Goal: Book appointment/travel/reservation

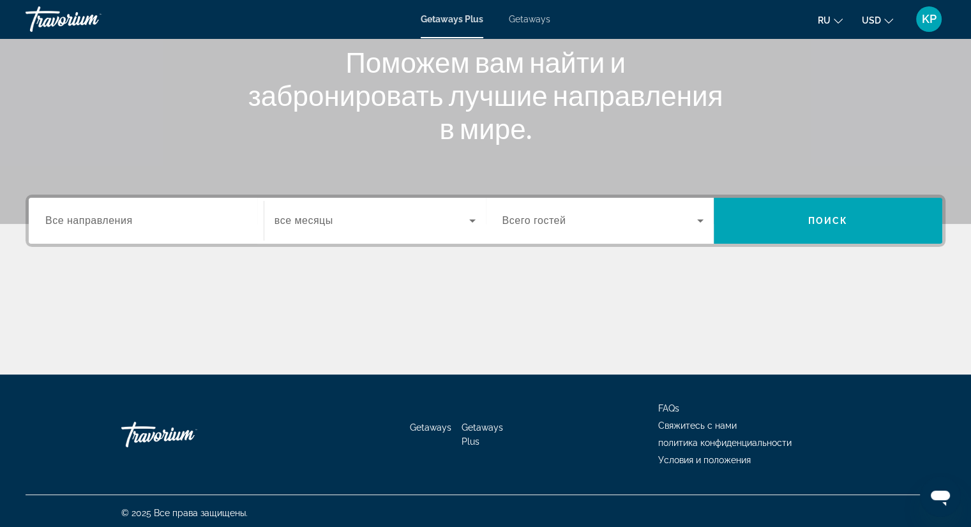
scroll to position [163, 0]
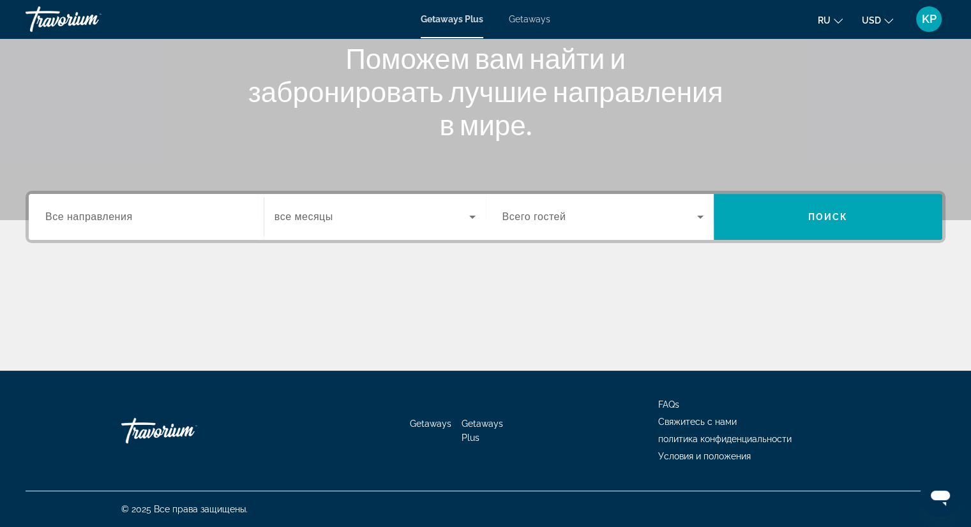
click at [244, 210] on input "Destination Все направления" at bounding box center [146, 217] width 202 height 15
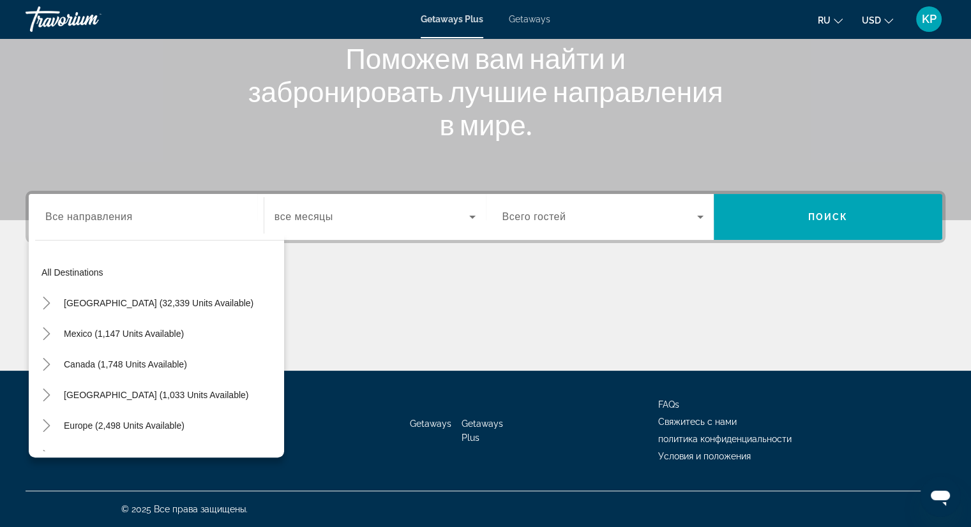
scroll to position [0, 0]
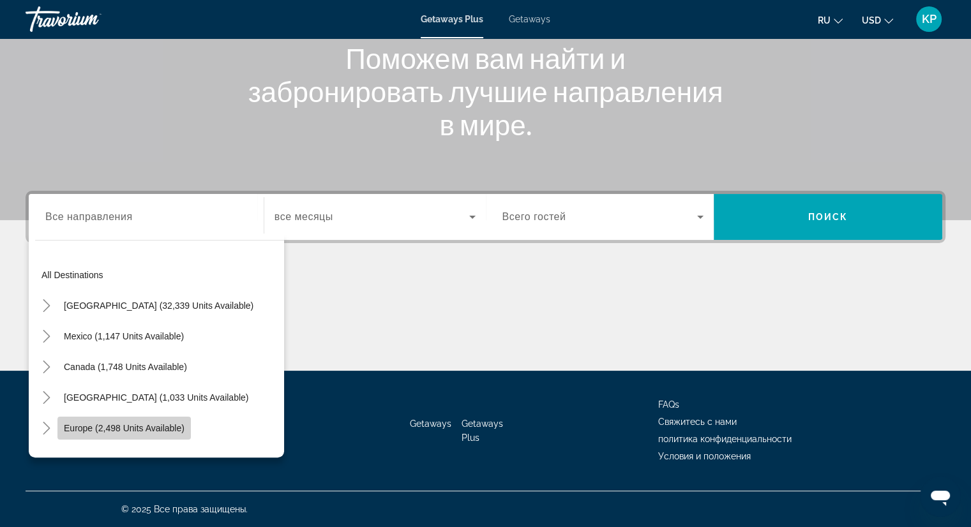
click at [156, 429] on span "Europe (2,498 units available)" at bounding box center [124, 428] width 121 height 10
type input "**********"
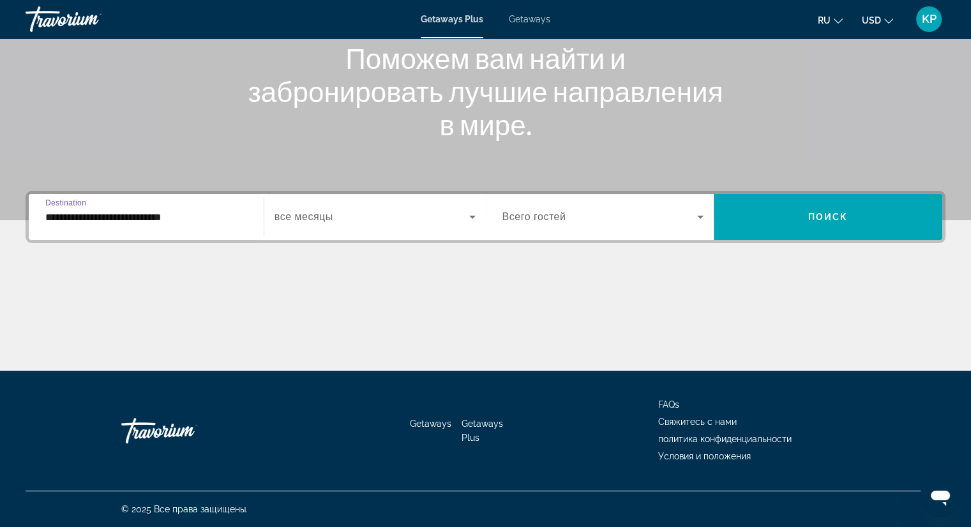
click at [472, 216] on icon "Search widget" at bounding box center [472, 217] width 6 height 3
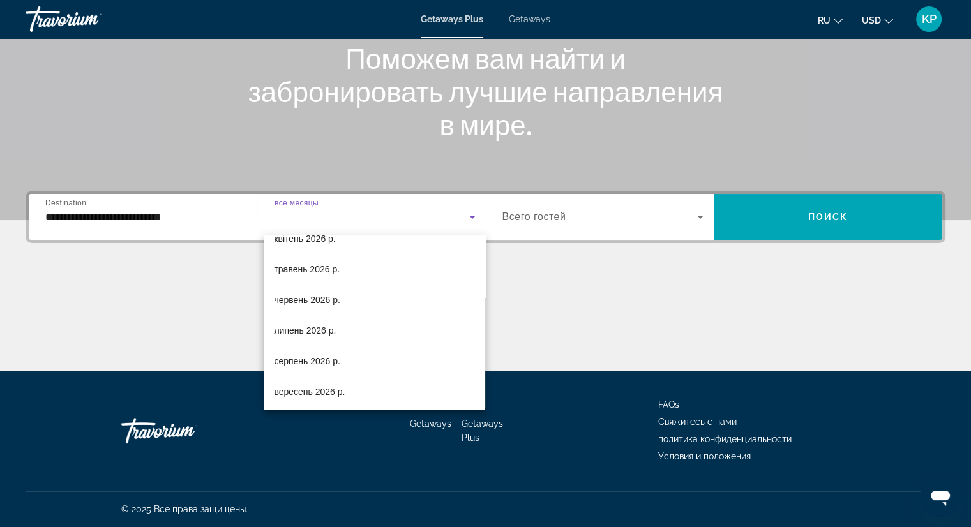
scroll to position [263, 0]
click at [596, 345] on div at bounding box center [485, 263] width 971 height 527
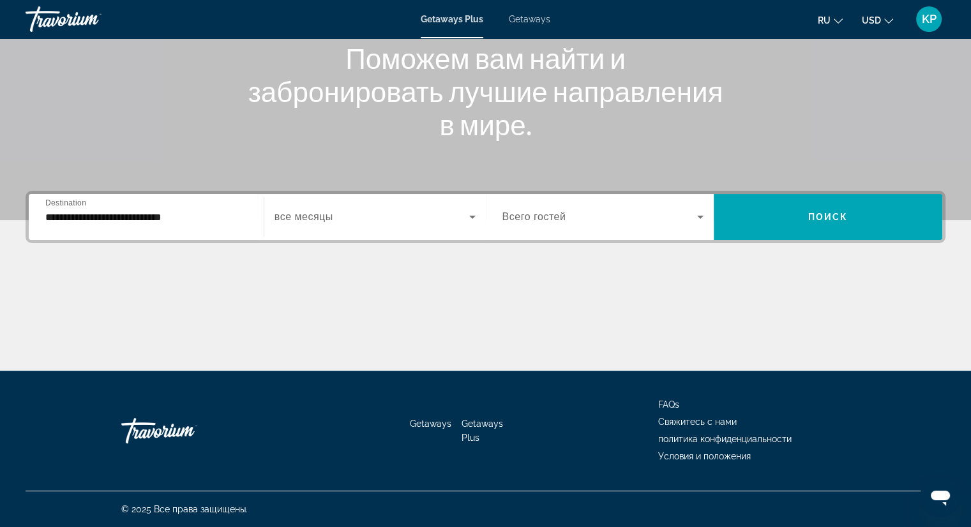
click at [694, 220] on icon "Search widget" at bounding box center [699, 216] width 15 height 15
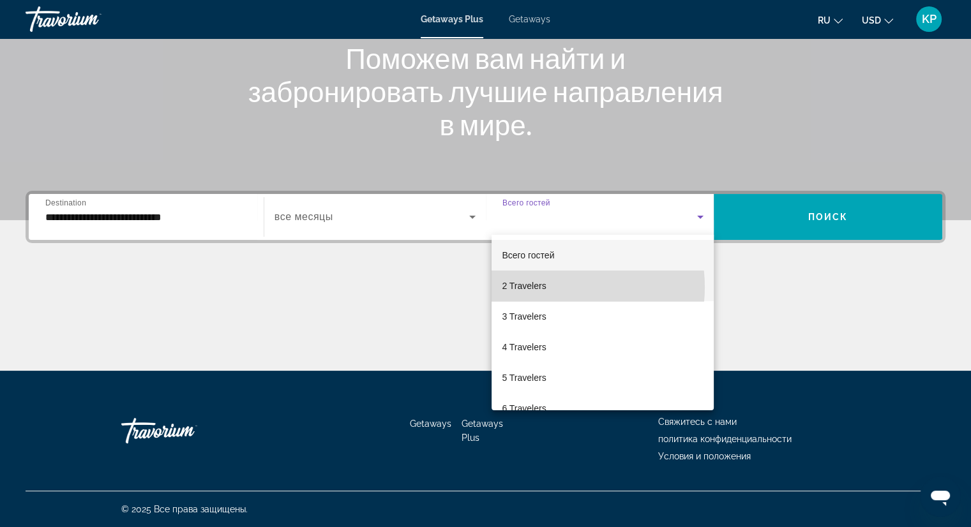
click at [546, 287] on mat-option "2 Travelers" at bounding box center [602, 286] width 222 height 31
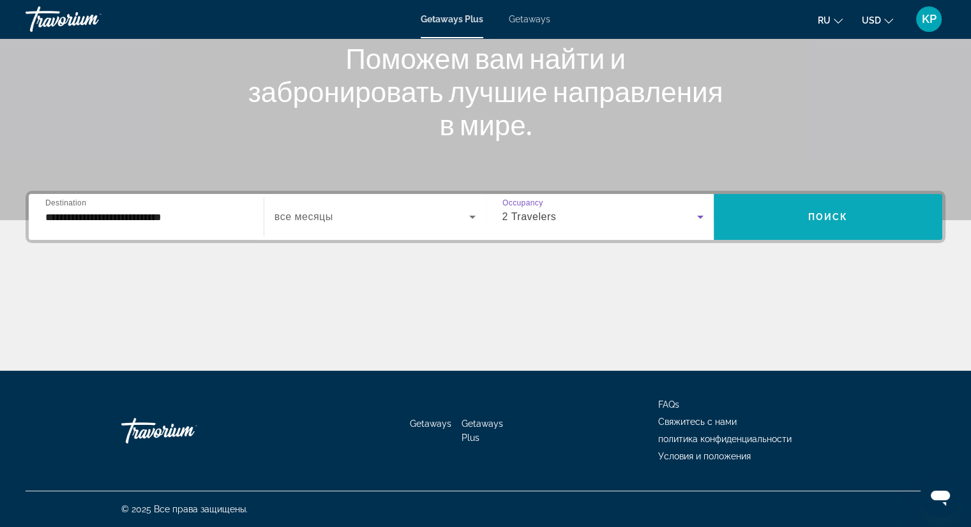
click at [821, 220] on span "Поиск" at bounding box center [828, 217] width 40 height 10
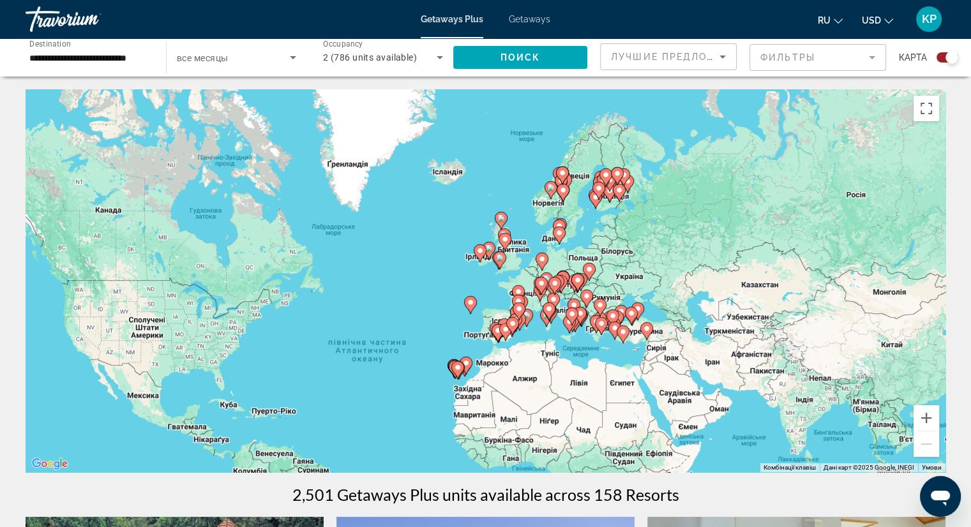
drag, startPoint x: 837, startPoint y: 156, endPoint x: 753, endPoint y: 248, distance: 124.2
click at [753, 248] on div "Увімкніть режим перетягування за допомогою клавіатури, натиснувши Alt + Enter. …" at bounding box center [485, 280] width 919 height 383
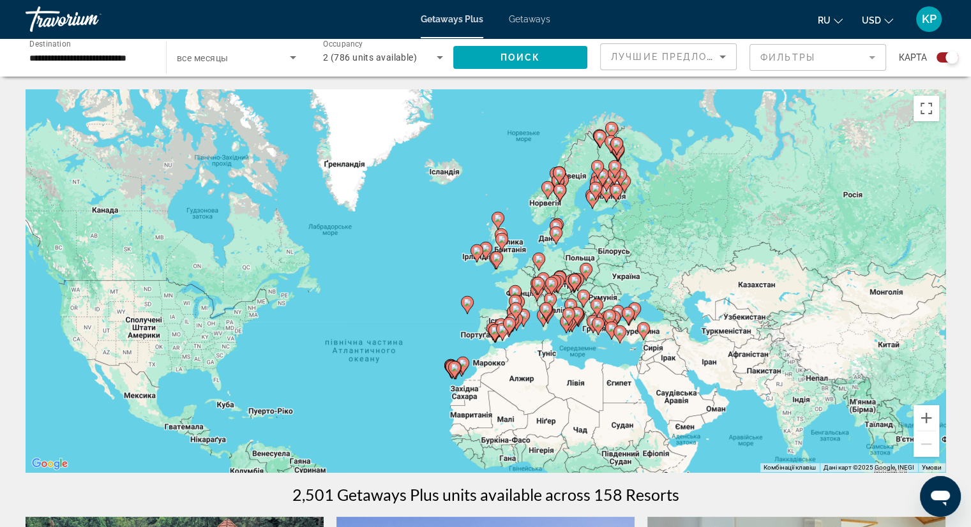
click at [498, 259] on image "Main content" at bounding box center [497, 258] width 8 height 8
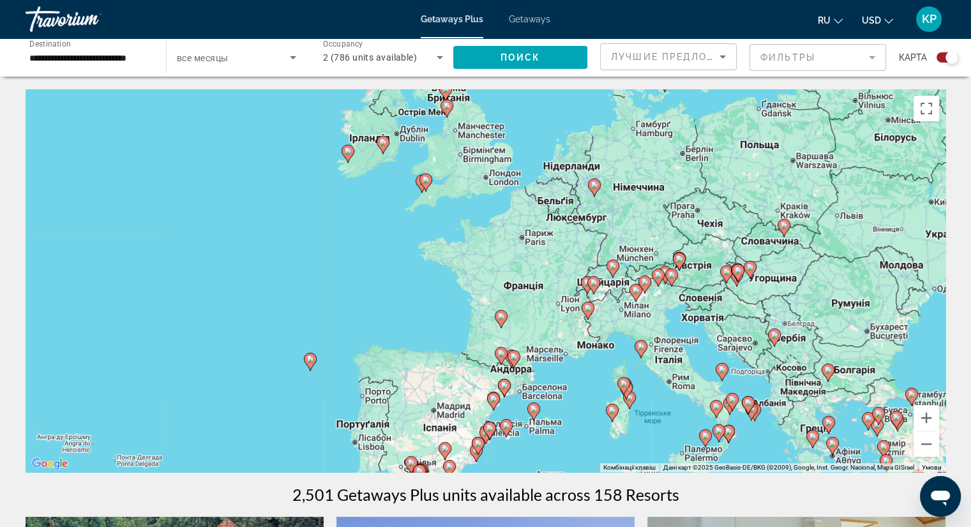
drag, startPoint x: 749, startPoint y: 275, endPoint x: 688, endPoint y: 186, distance: 107.8
click at [688, 186] on div "Увімкніть режим перетягування за допомогою клавіатури, натиснувши Alt + Enter. …" at bounding box center [485, 280] width 919 height 383
click at [878, 55] on mat-form-field "Фильтры" at bounding box center [817, 57] width 137 height 27
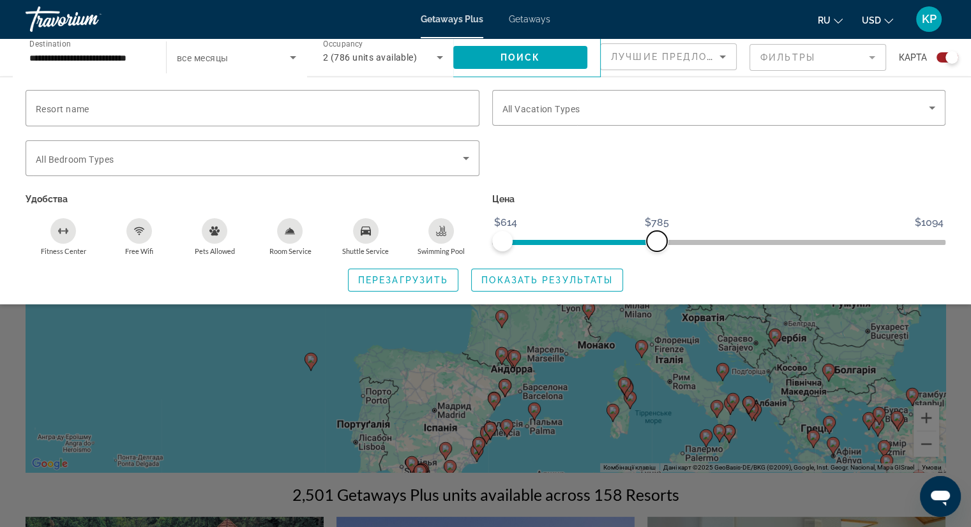
drag, startPoint x: 937, startPoint y: 243, endPoint x: 656, endPoint y: 289, distance: 285.1
click at [656, 289] on div "Resort name Vacation Types All Vacation Types Bedroom Types All Bedroom Types У…" at bounding box center [485, 191] width 971 height 202
drag, startPoint x: 656, startPoint y: 239, endPoint x: 562, endPoint y: 241, distance: 93.8
click at [562, 241] on span "ngx-slider-max" at bounding box center [563, 241] width 20 height 20
drag, startPoint x: 503, startPoint y: 240, endPoint x: 492, endPoint y: 237, distance: 11.8
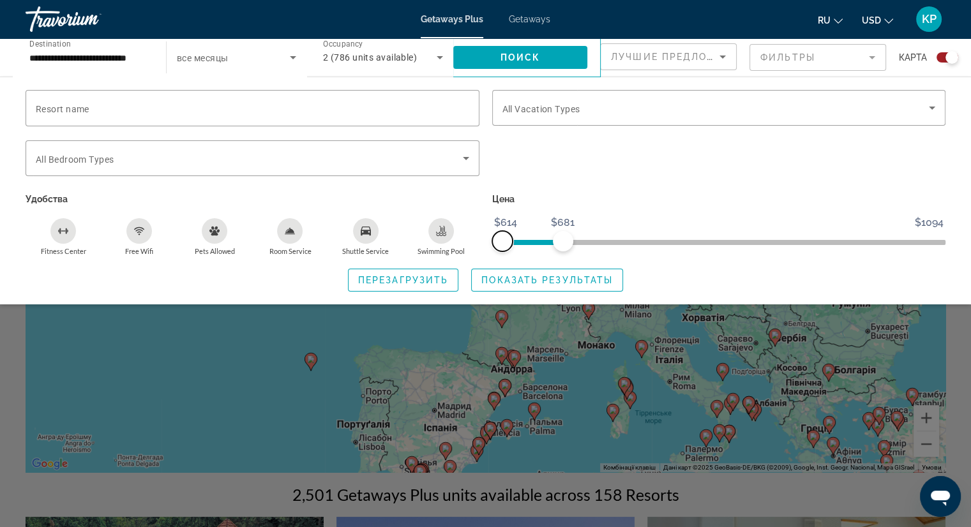
click at [492, 237] on span "ngx-slider" at bounding box center [502, 241] width 20 height 20
click at [516, 279] on span "Показать результаты" at bounding box center [546, 280] width 131 height 10
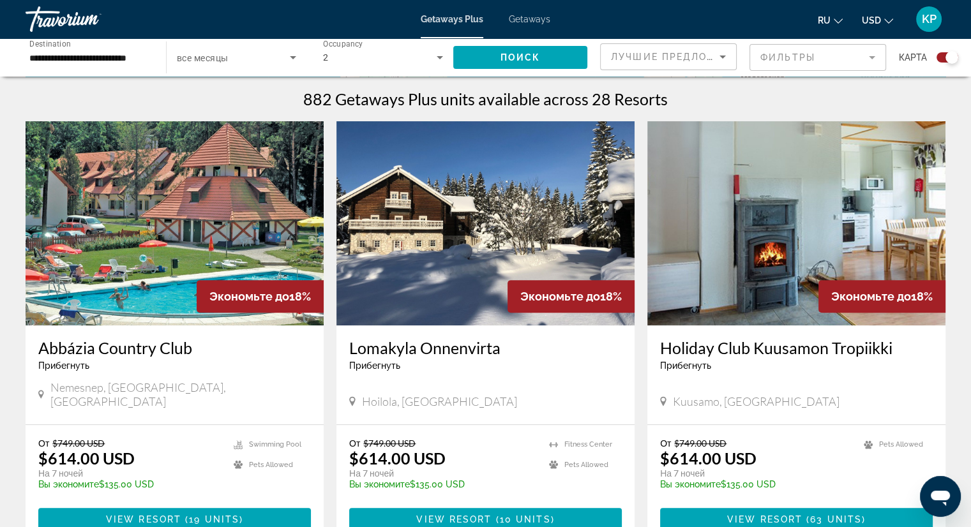
scroll to position [433, 0]
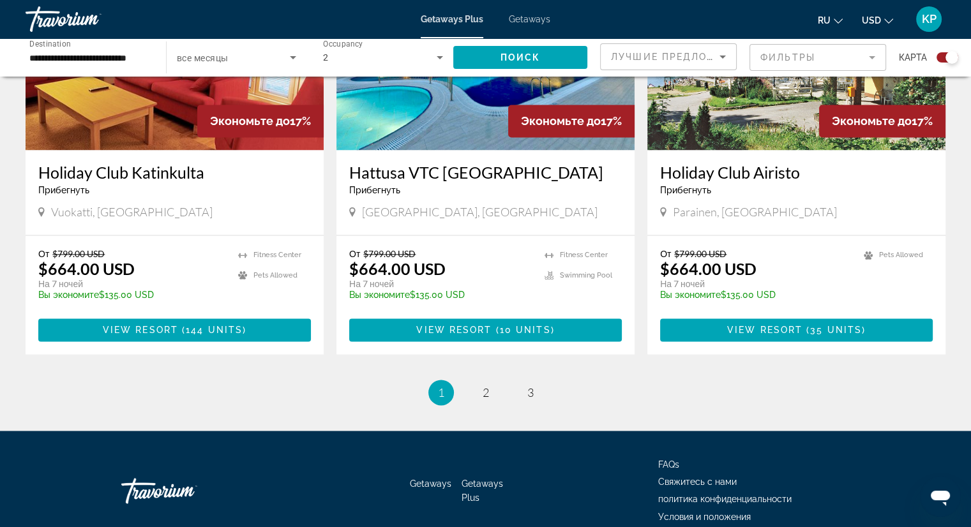
scroll to position [1932, 0]
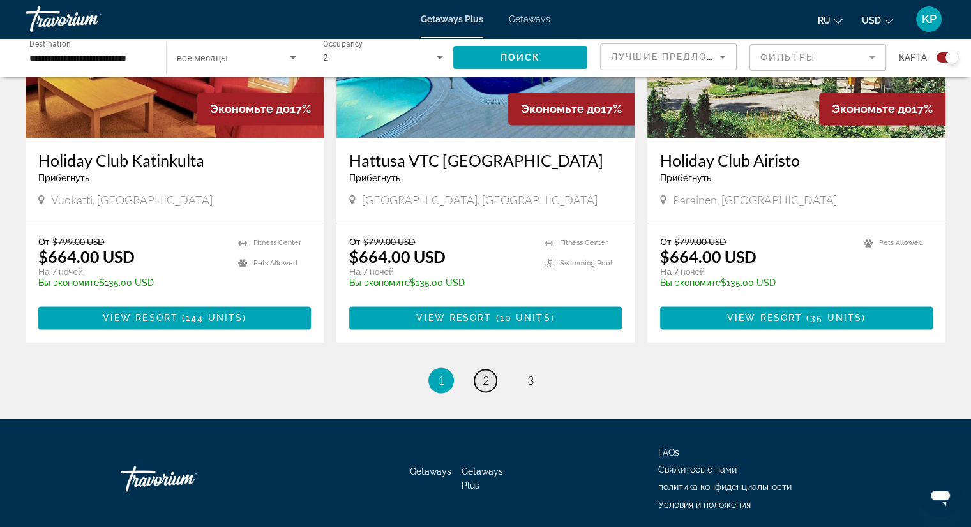
click at [494, 369] on link "page 2" at bounding box center [485, 380] width 22 height 22
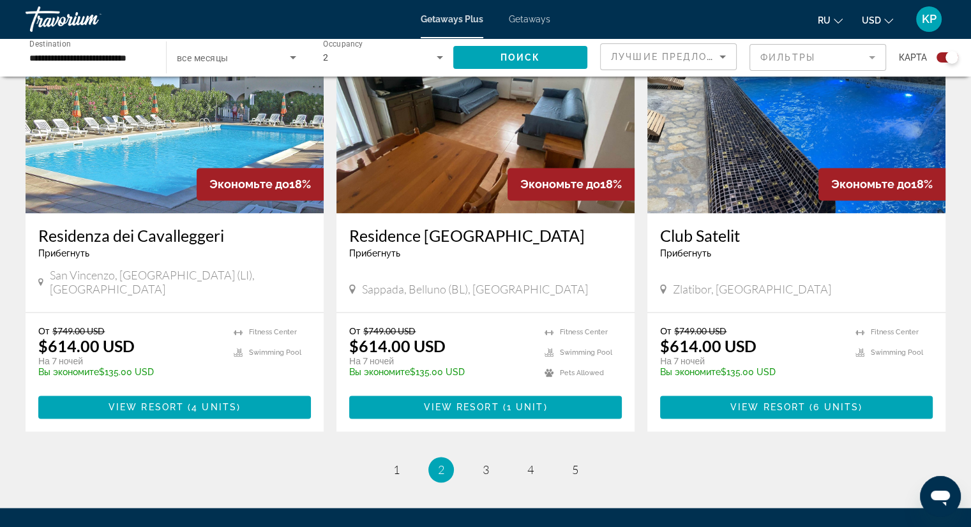
scroll to position [1876, 0]
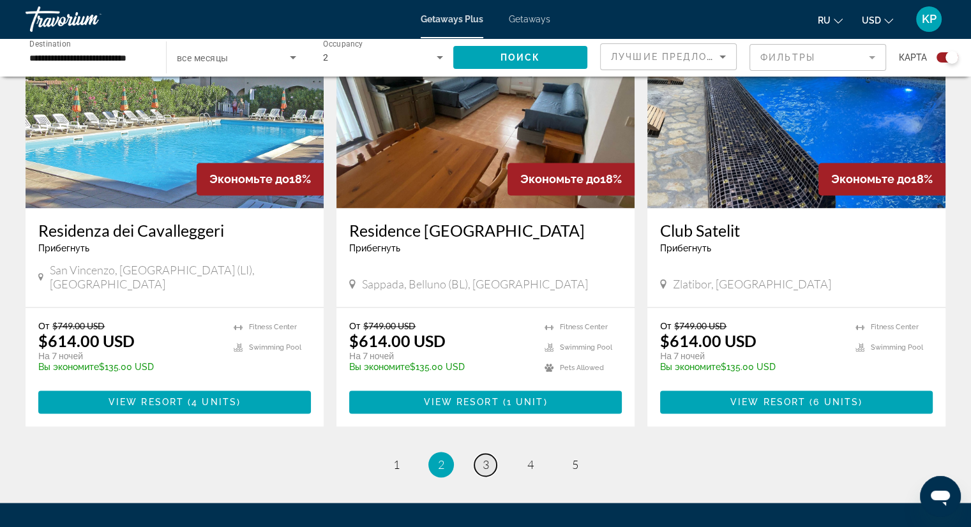
click at [489, 454] on link "page 3" at bounding box center [485, 465] width 22 height 22
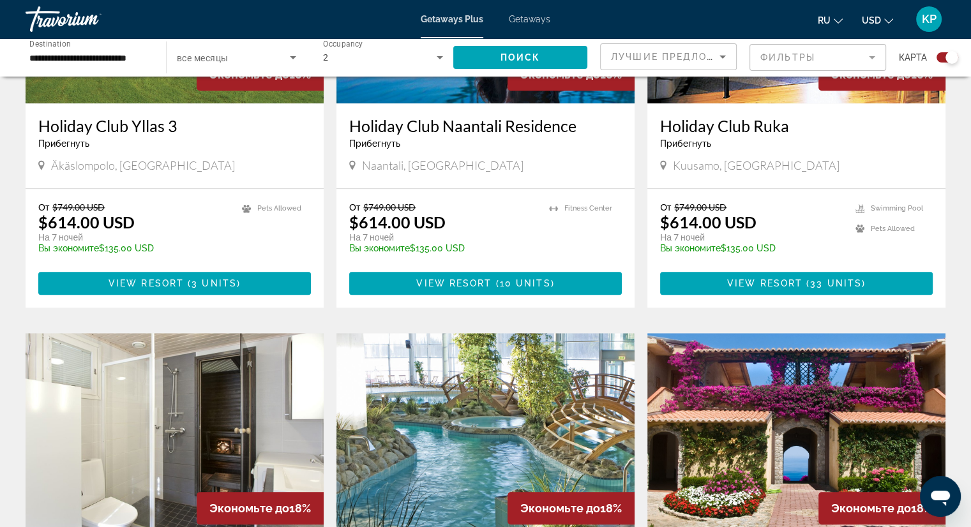
scroll to position [1046, 0]
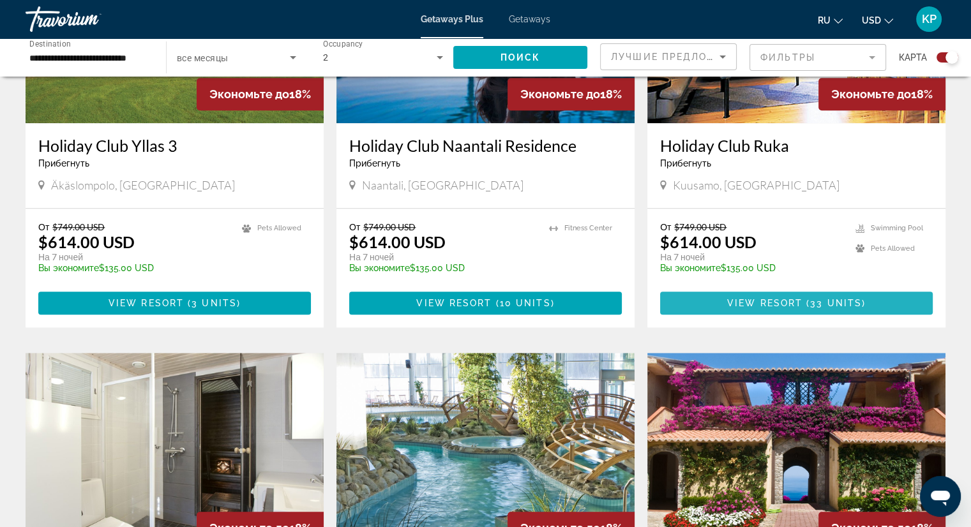
click at [801, 298] on span "View Resort" at bounding box center [764, 303] width 75 height 10
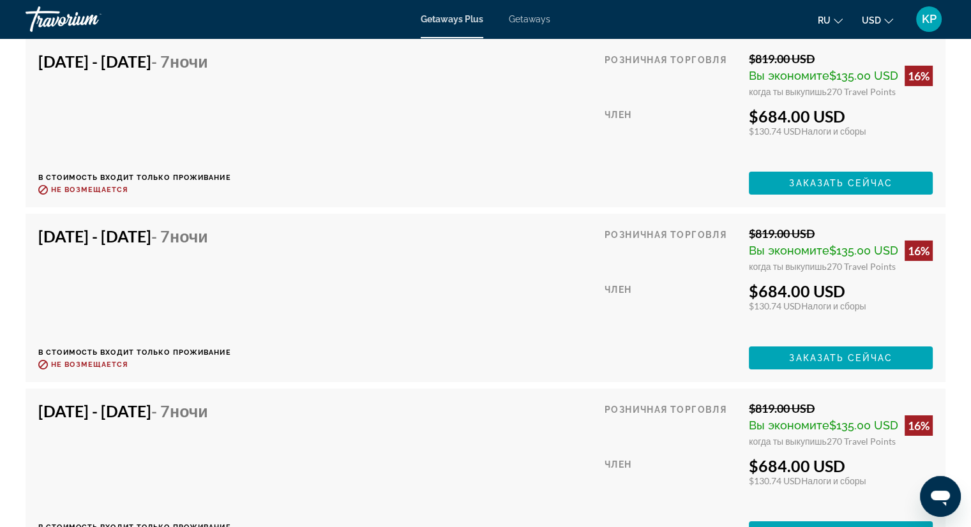
scroll to position [4397, 0]
